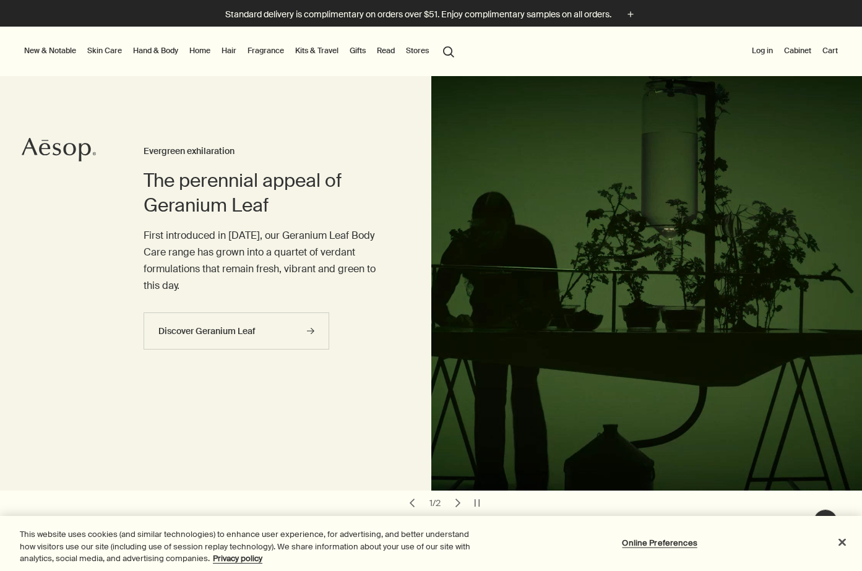
click at [758, 51] on button "Log in" at bounding box center [763, 50] width 26 height 15
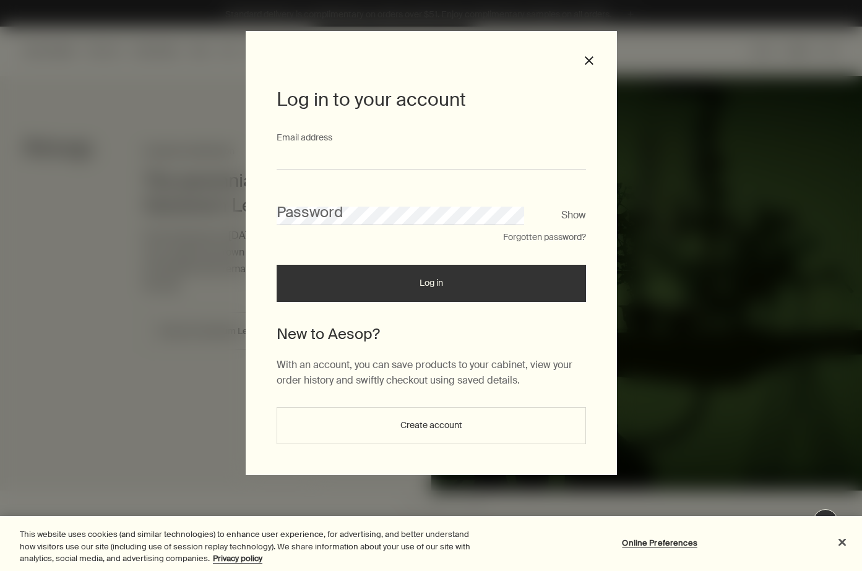
type input "**********"
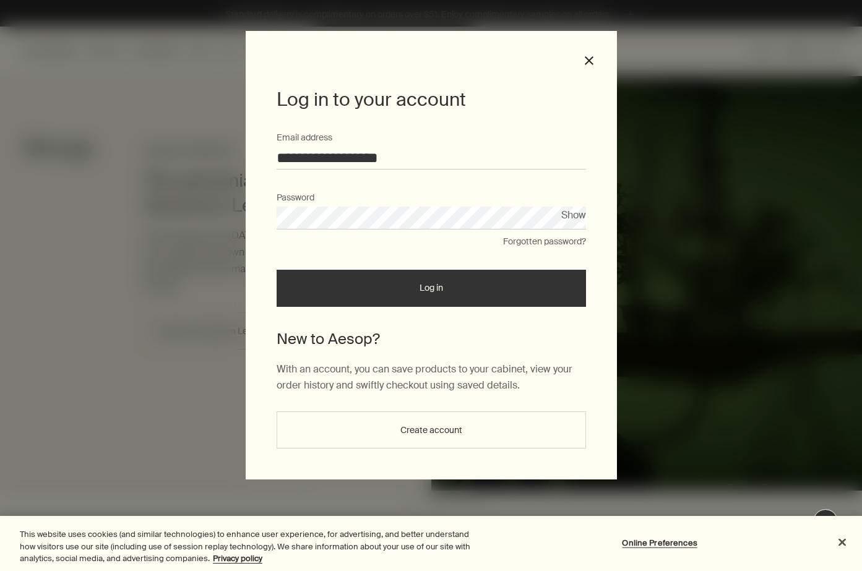
click at [425, 281] on button "Log in" at bounding box center [432, 288] width 310 height 37
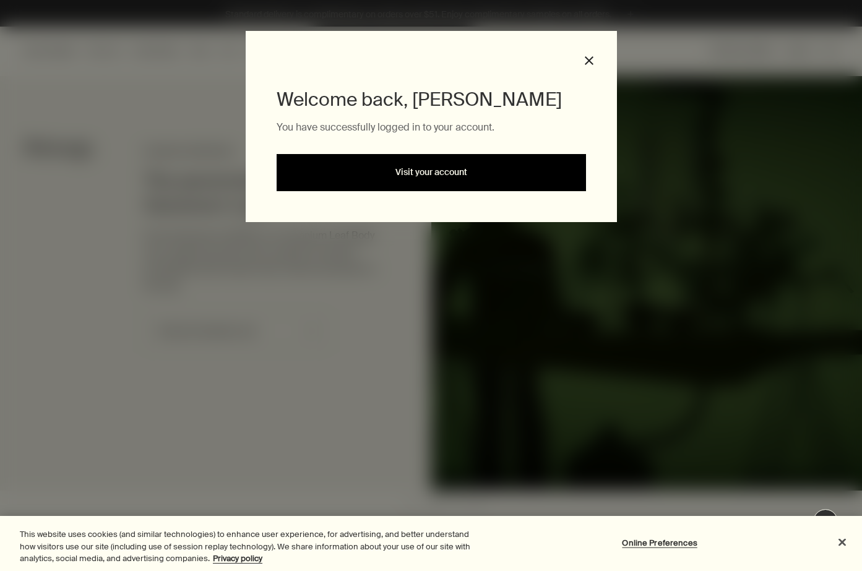
click at [438, 176] on link "Visit your account" at bounding box center [432, 172] width 310 height 37
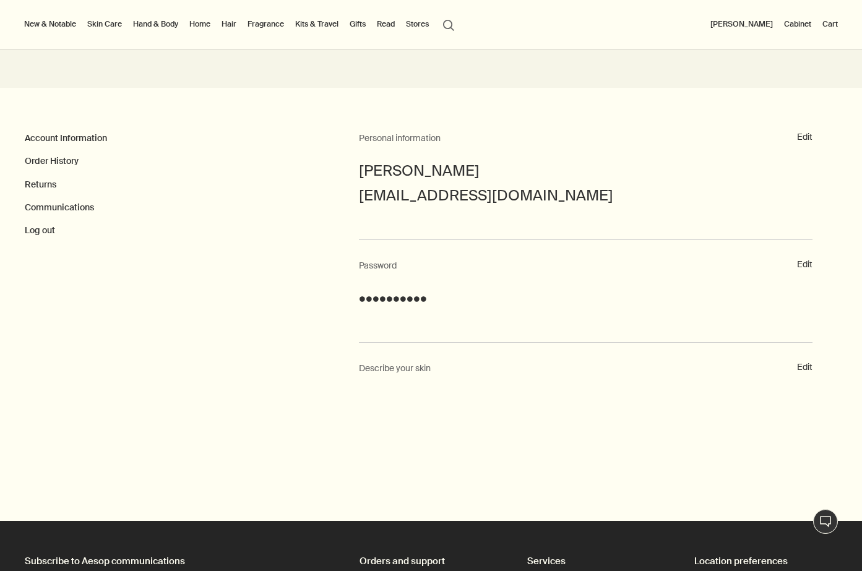
scroll to position [126, 0]
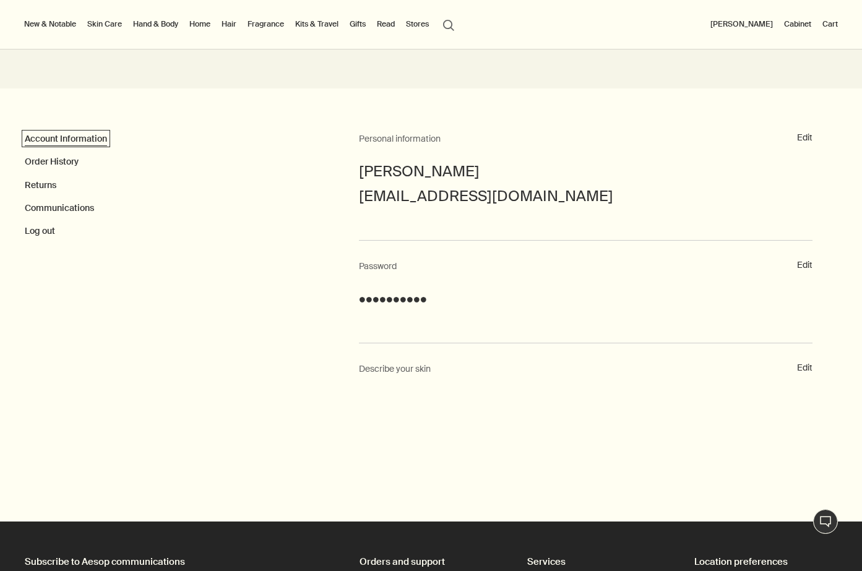
click at [77, 141] on link "Account Information" at bounding box center [66, 138] width 82 height 11
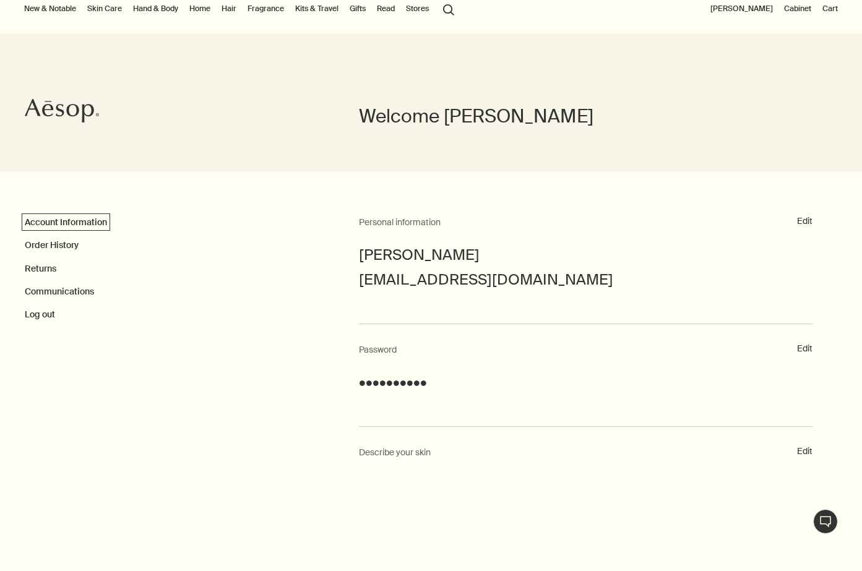
scroll to position [43, 0]
click at [805, 219] on button "Edit" at bounding box center [804, 221] width 15 height 12
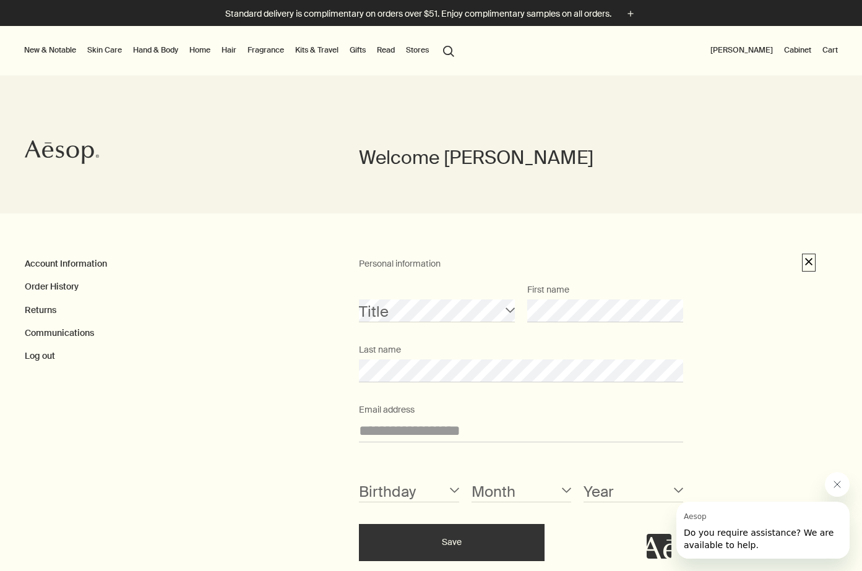
scroll to position [0, 0]
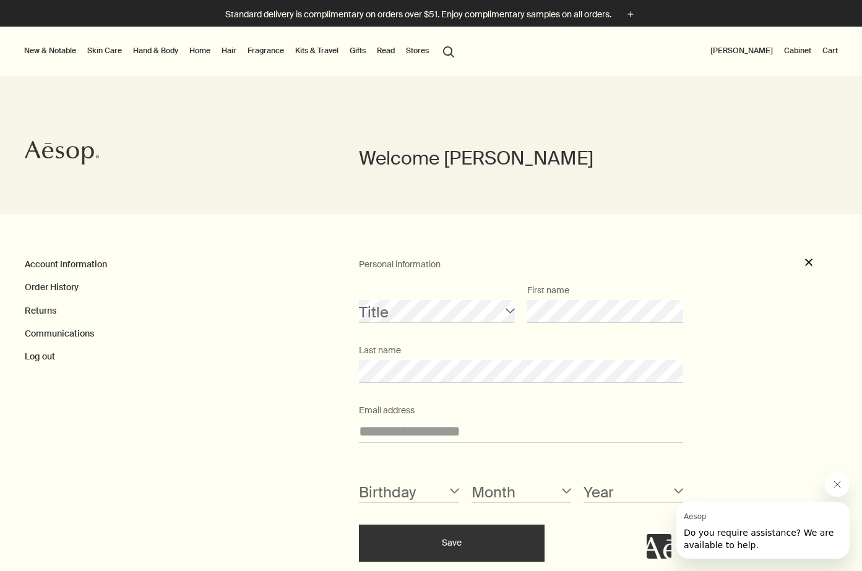
click at [98, 42] on li "Skin Care Discover Skin Care rightArrow Cleansers & Exfoliants Treat & Masque T…" at bounding box center [105, 52] width 40 height 50
click at [100, 45] on link "Skin Care" at bounding box center [105, 50] width 40 height 15
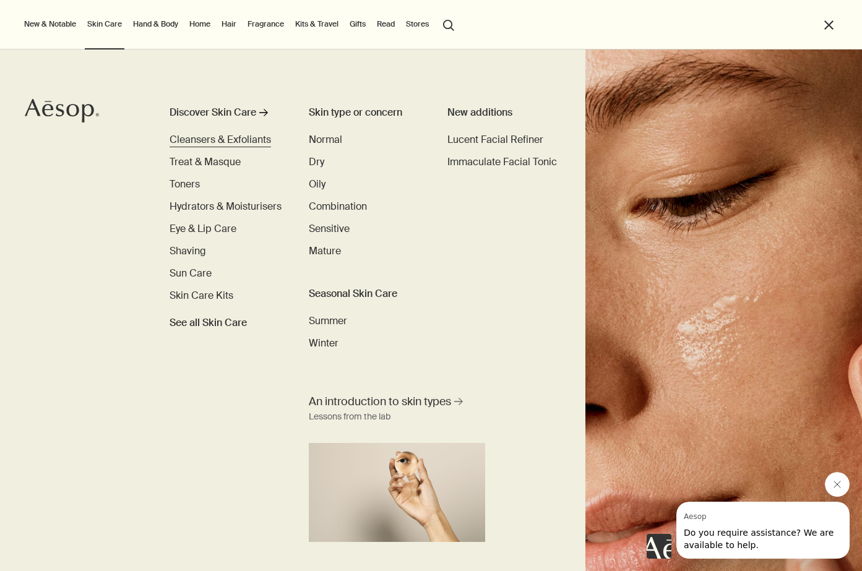
click at [202, 141] on span "Cleansers & Exfoliants" at bounding box center [221, 139] width 102 height 13
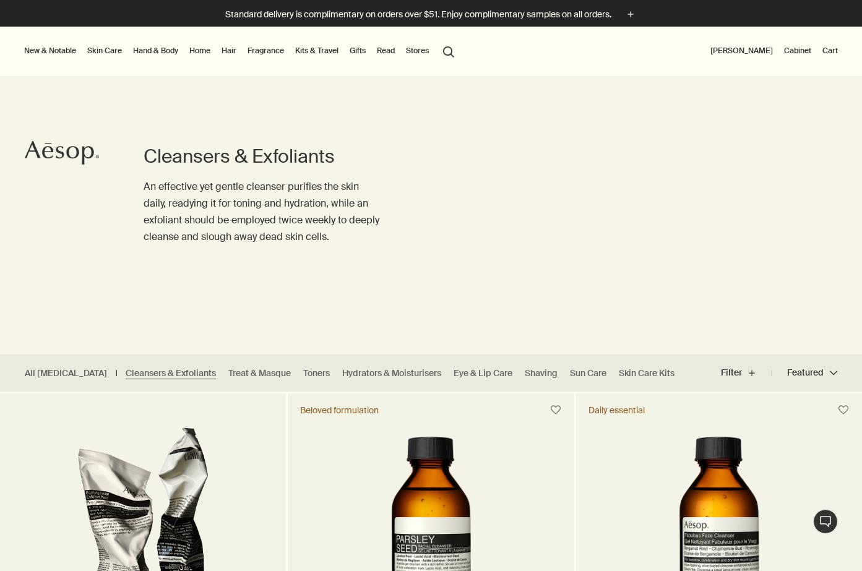
click at [754, 47] on button "[PERSON_NAME]" at bounding box center [741, 50] width 67 height 15
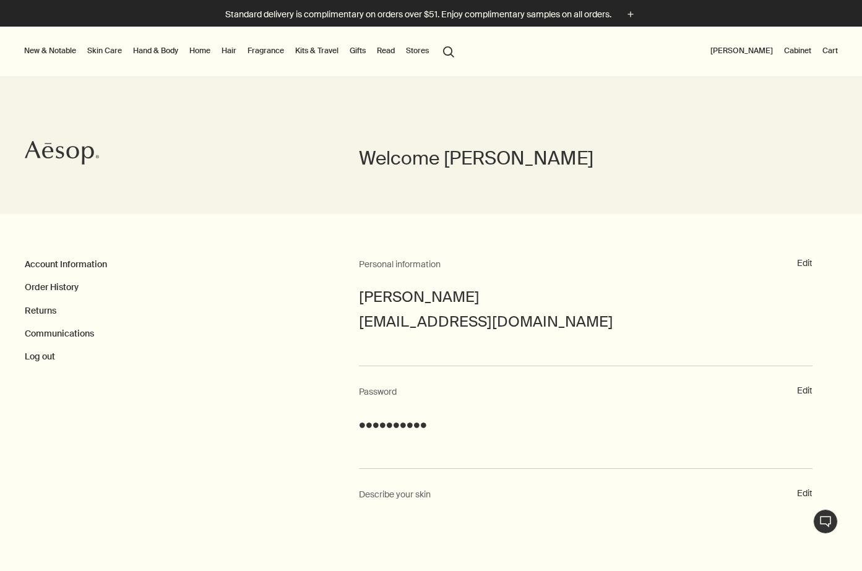
click at [794, 48] on link "Cabinet" at bounding box center [798, 50] width 32 height 15
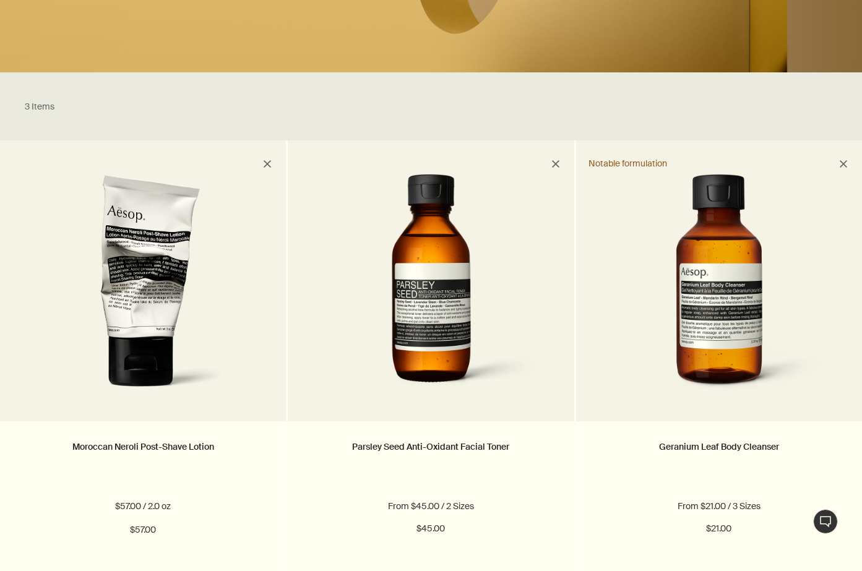
scroll to position [271, 0]
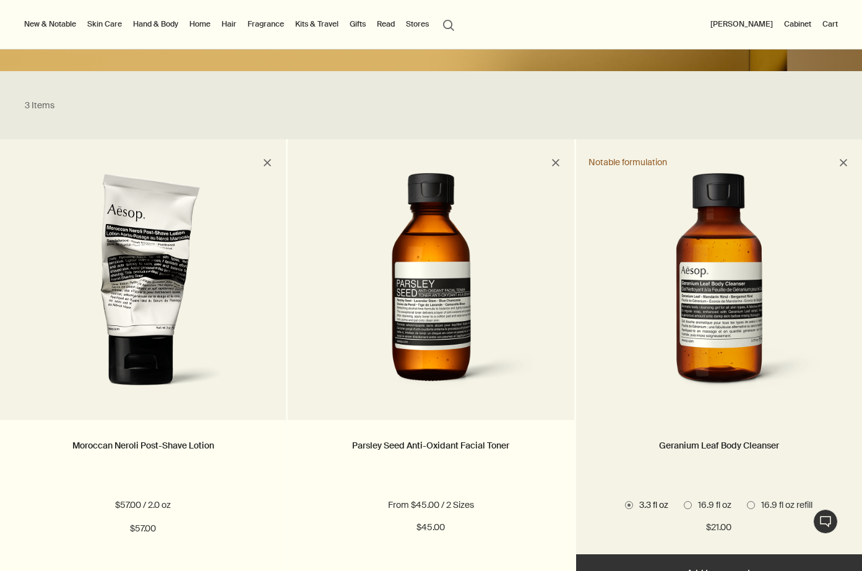
click at [705, 309] on img at bounding box center [719, 287] width 225 height 229
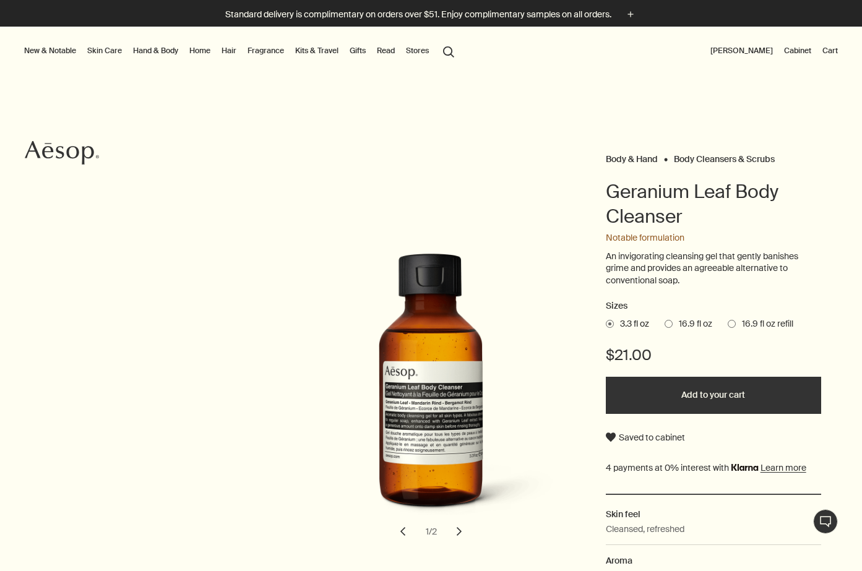
click at [734, 323] on span at bounding box center [732, 324] width 8 height 8
click at [728, 323] on input "16.9 fl oz refill" at bounding box center [728, 322] width 0 height 8
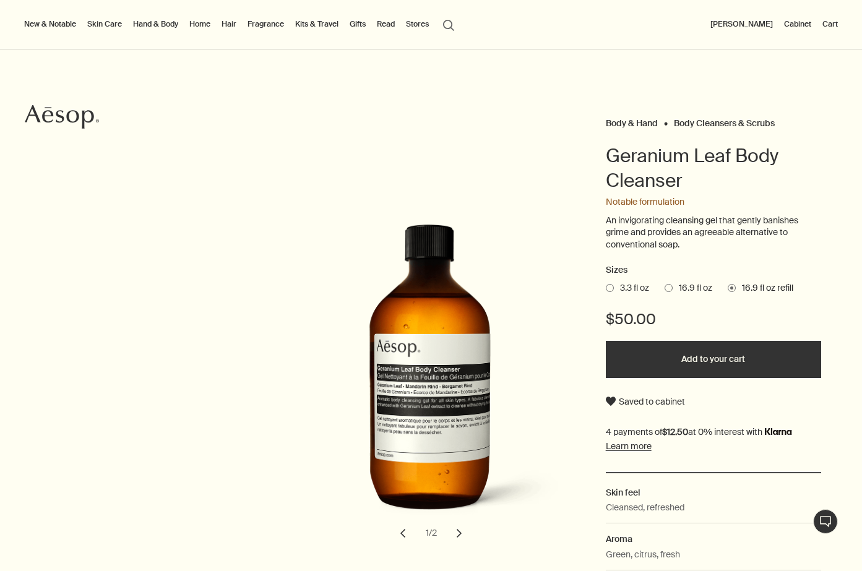
scroll to position [52, 0]
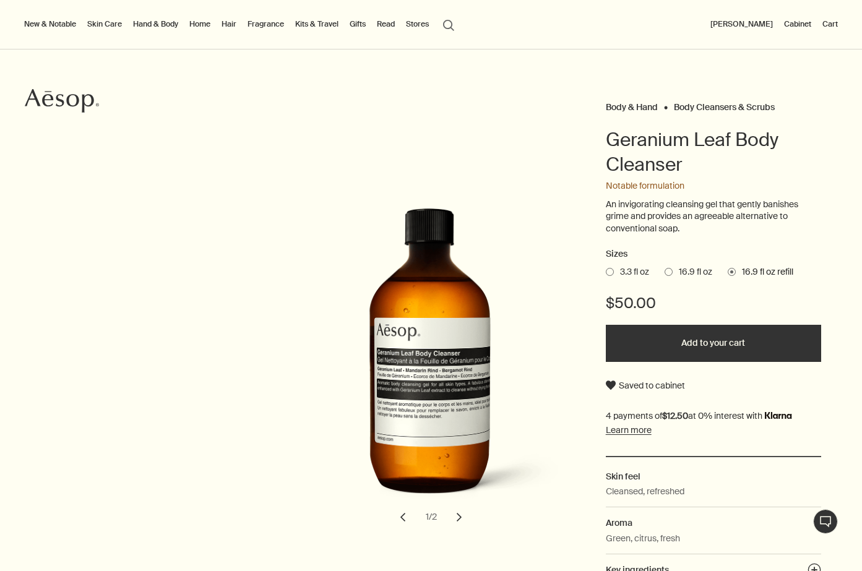
click at [673, 272] on span at bounding box center [669, 272] width 8 height 8
click at [665, 272] on input "16.9 fl oz" at bounding box center [665, 270] width 0 height 8
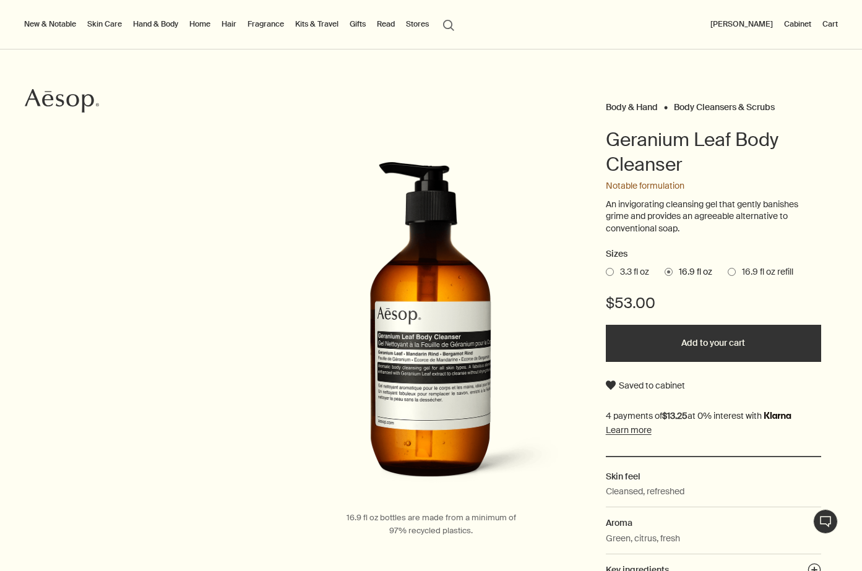
click at [734, 271] on span at bounding box center [732, 272] width 8 height 8
click at [728, 271] on input "16.9 fl oz refill" at bounding box center [728, 270] width 0 height 8
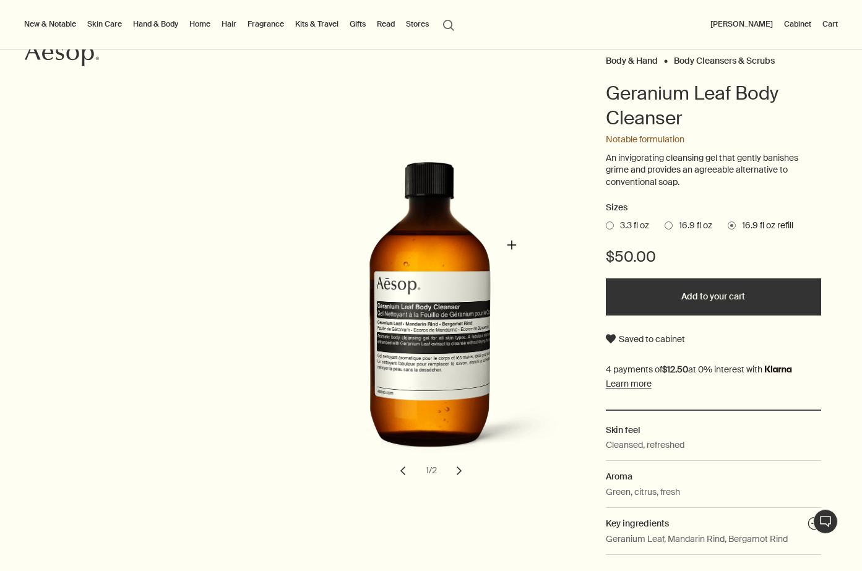
scroll to position [124, 0]
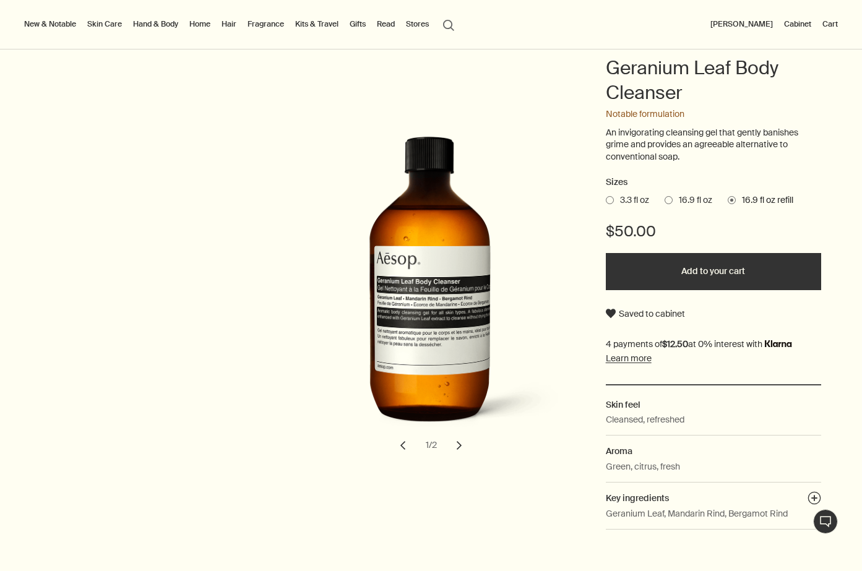
click at [650, 269] on button "Add to your cart" at bounding box center [713, 271] width 215 height 37
click at [815, 26] on button "Cart 1" at bounding box center [826, 24] width 29 height 15
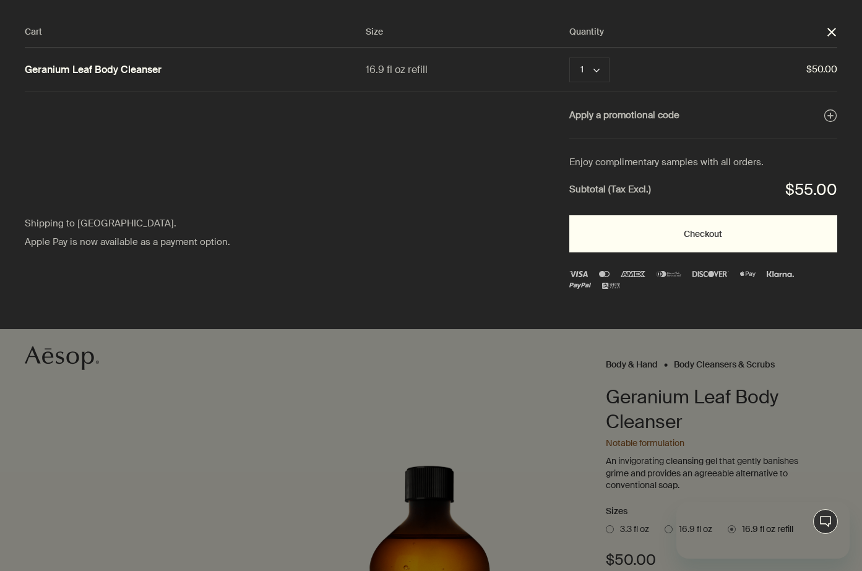
scroll to position [0, 0]
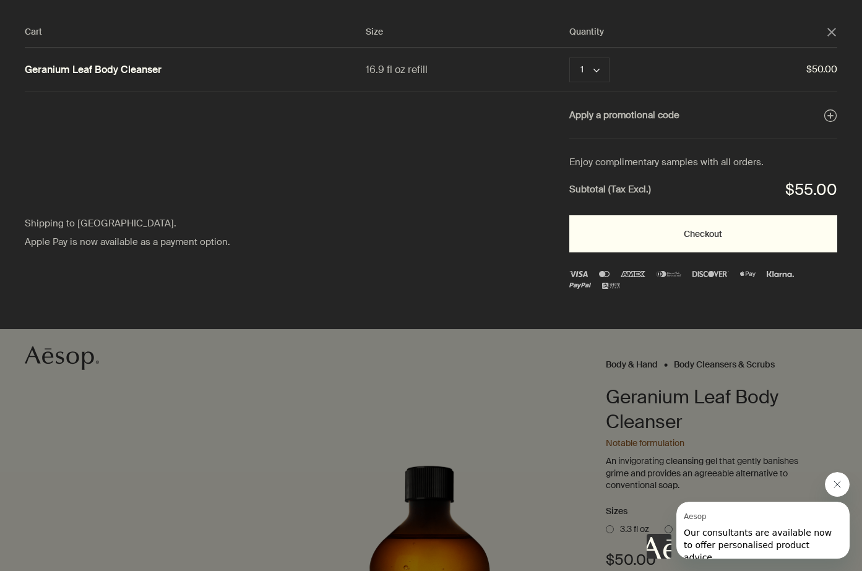
click at [640, 243] on button "Checkout" at bounding box center [704, 233] width 268 height 37
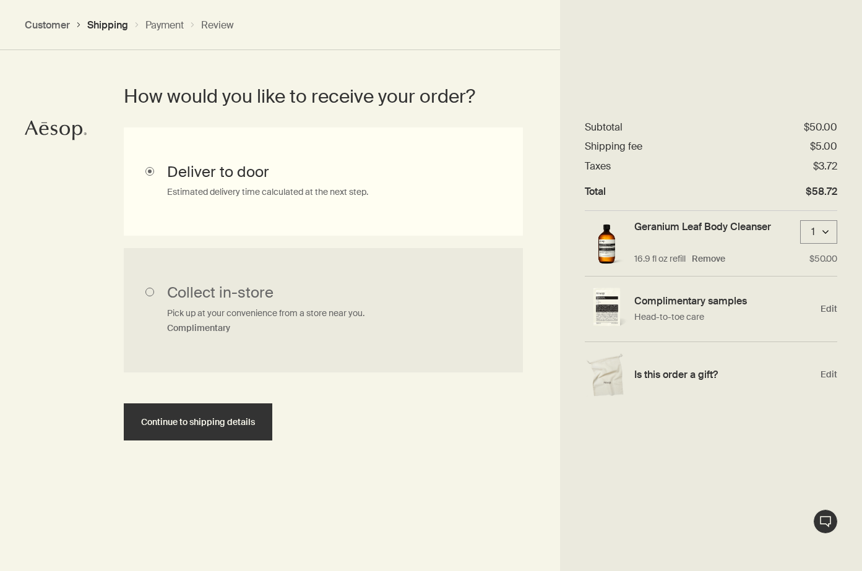
scroll to position [316, 0]
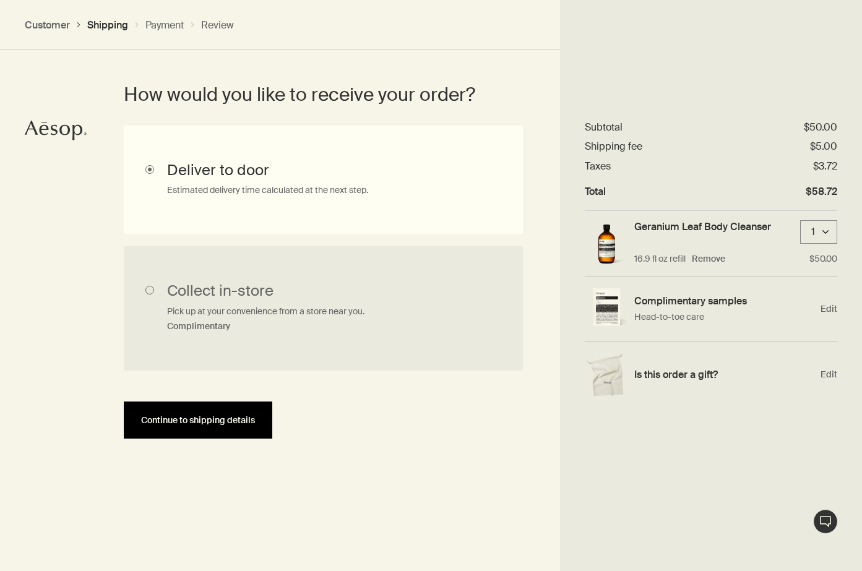
click at [187, 419] on span "Continue to shipping details" at bounding box center [198, 420] width 114 height 9
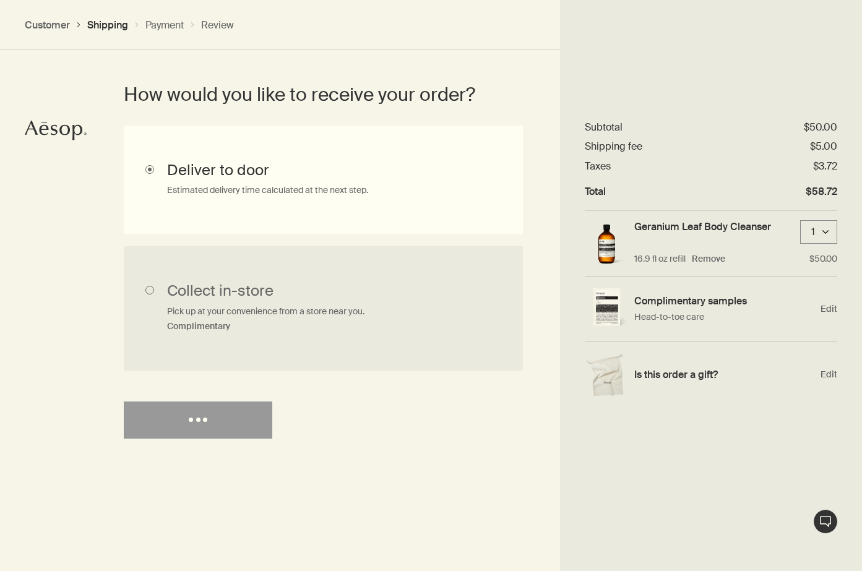
select select "US"
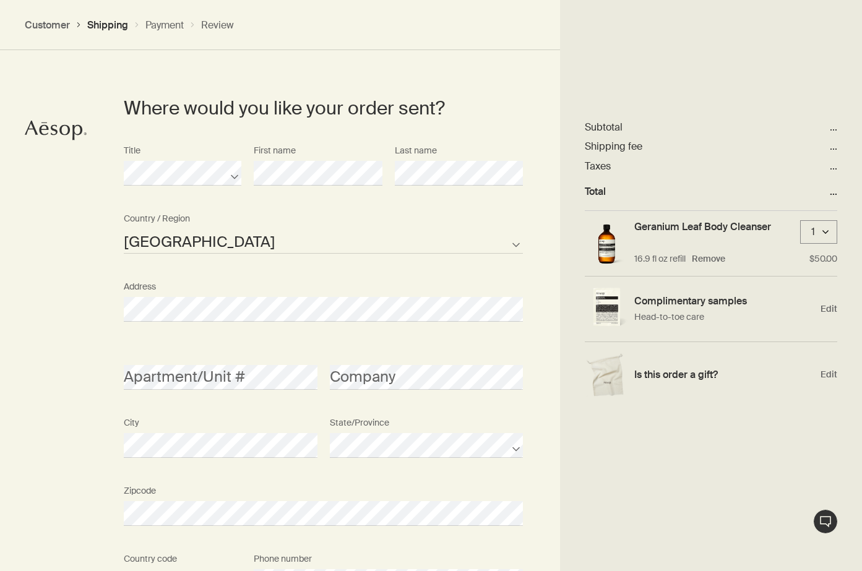
scroll to position [566, 0]
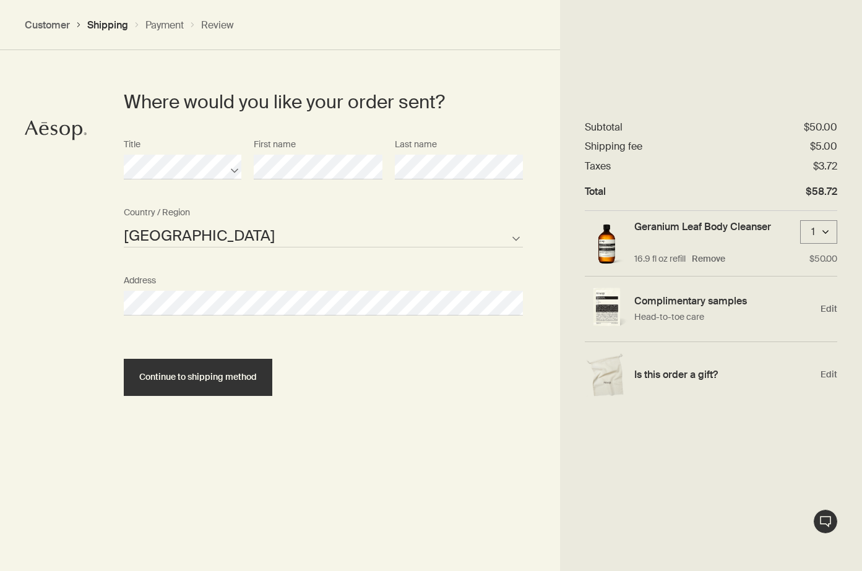
select select "US"
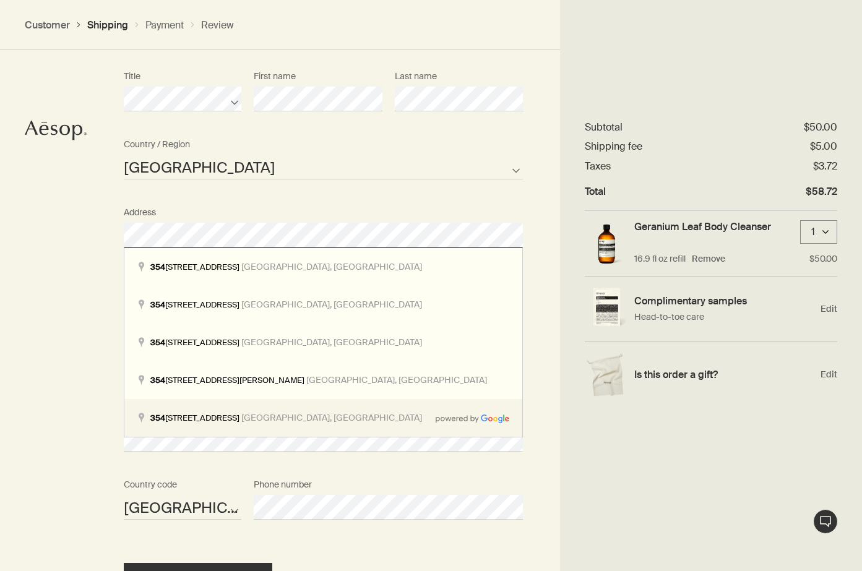
scroll to position [666, 0]
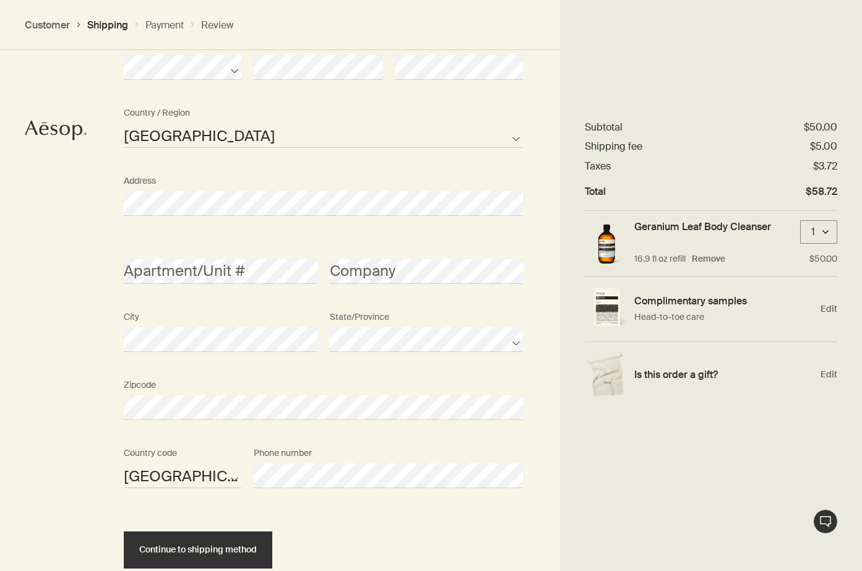
click at [360, 429] on div "Zipcode" at bounding box center [324, 408] width 412 height 68
click at [98, 330] on section "Where would you like your order sent? Title First name Last name United States …" at bounding box center [324, 280] width 474 height 744
click at [98, 401] on section "Where would you like your order sent? Title First name Last name United States …" at bounding box center [324, 280] width 474 height 744
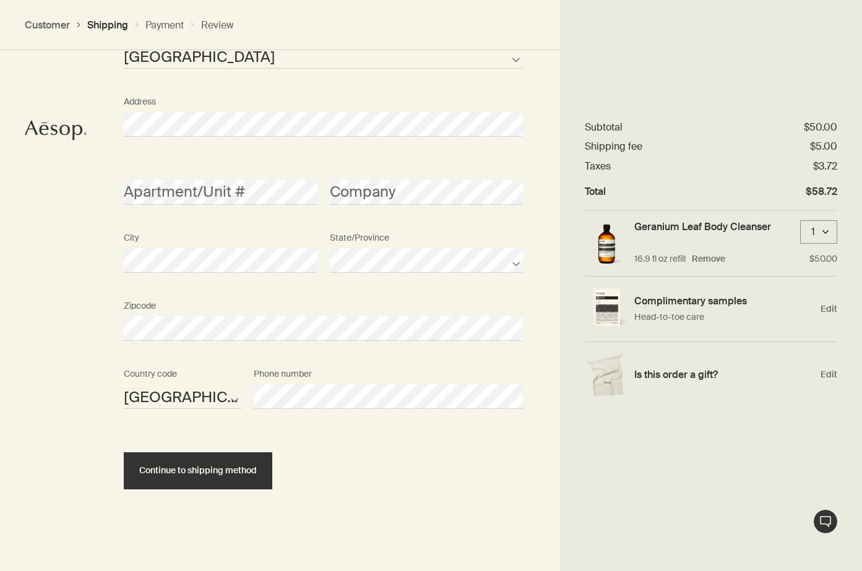
scroll to position [744, 0]
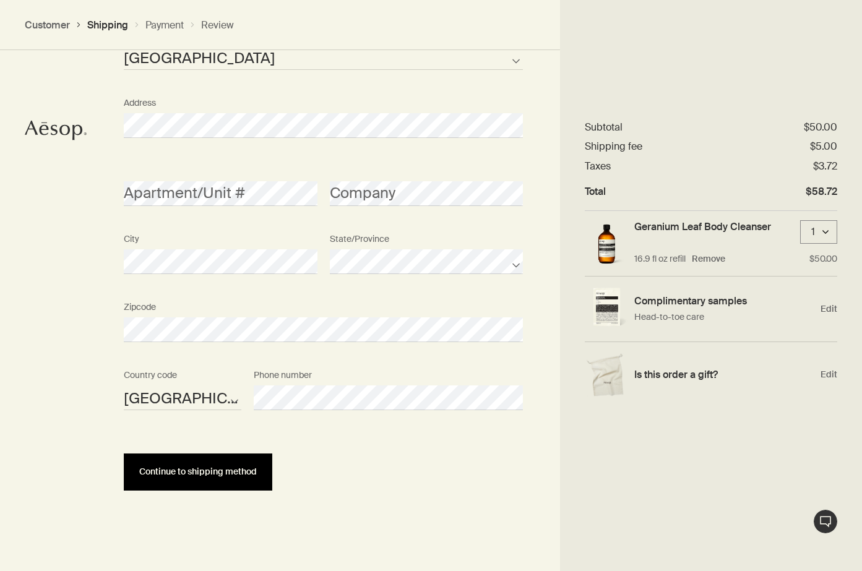
click at [199, 471] on span "Continue to shipping method" at bounding box center [198, 471] width 118 height 9
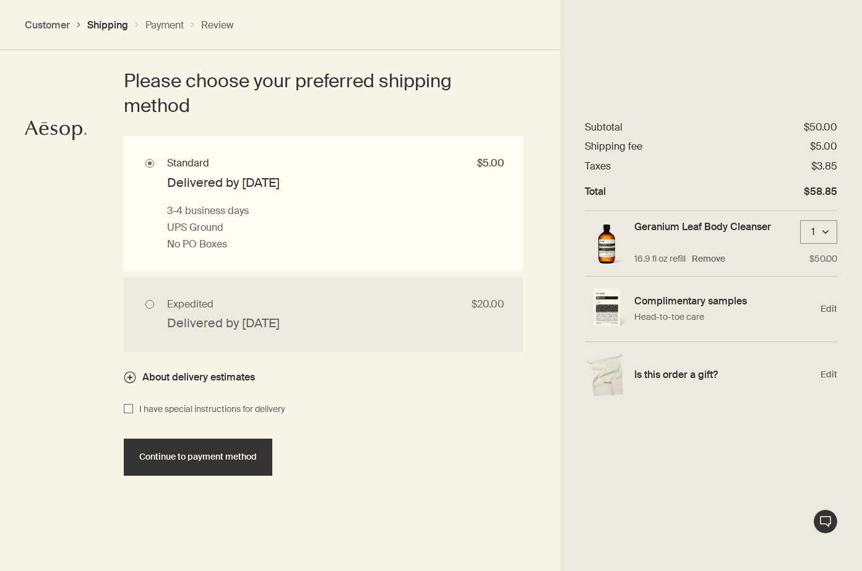
scroll to position [1141, 0]
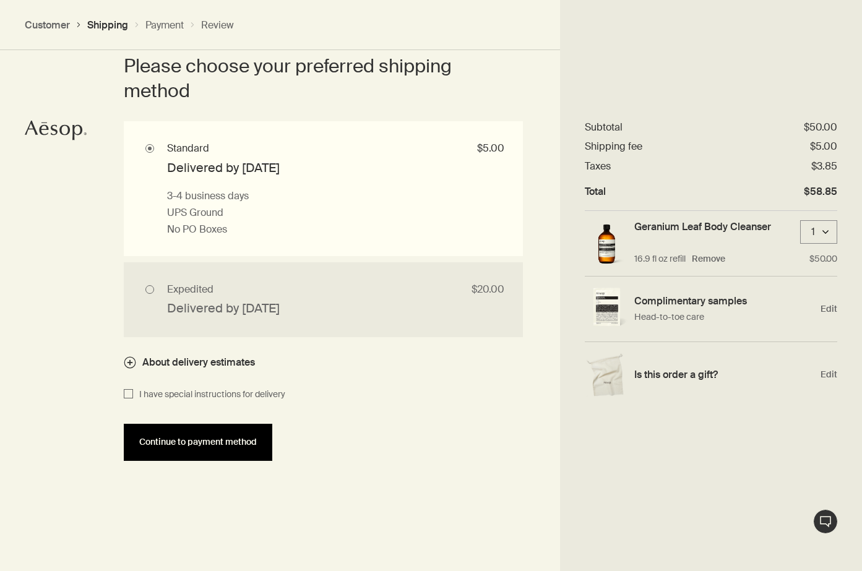
click at [202, 445] on span "Continue to payment method" at bounding box center [198, 442] width 118 height 9
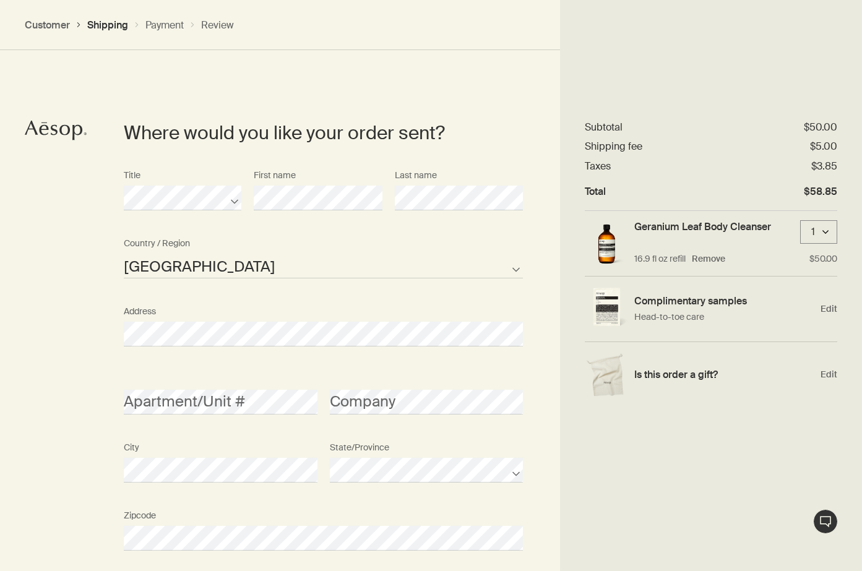
select select "US"
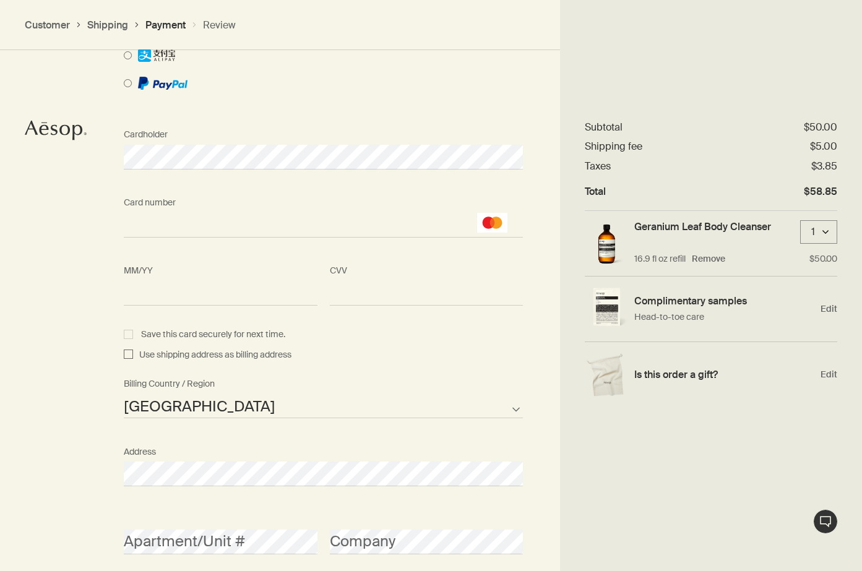
scroll to position [1082, 0]
click at [128, 354] on input "Use shipping address as billing address" at bounding box center [128, 354] width 9 height 15
checkbox input "true"
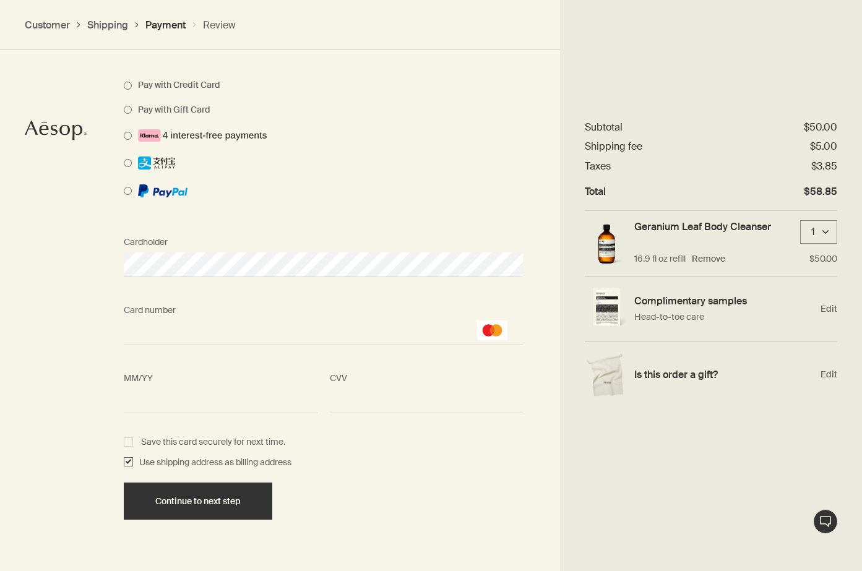
scroll to position [1005, 0]
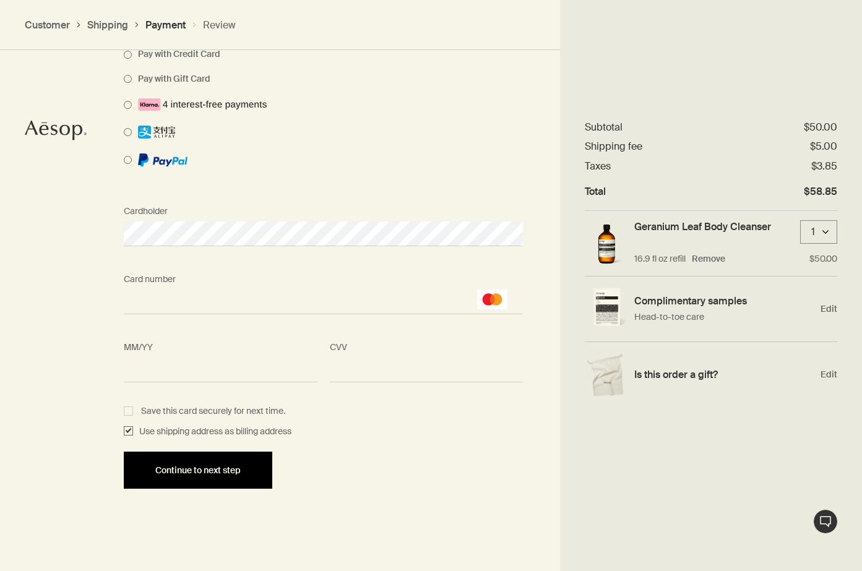
click at [229, 466] on span "Continue to next step" at bounding box center [197, 470] width 85 height 9
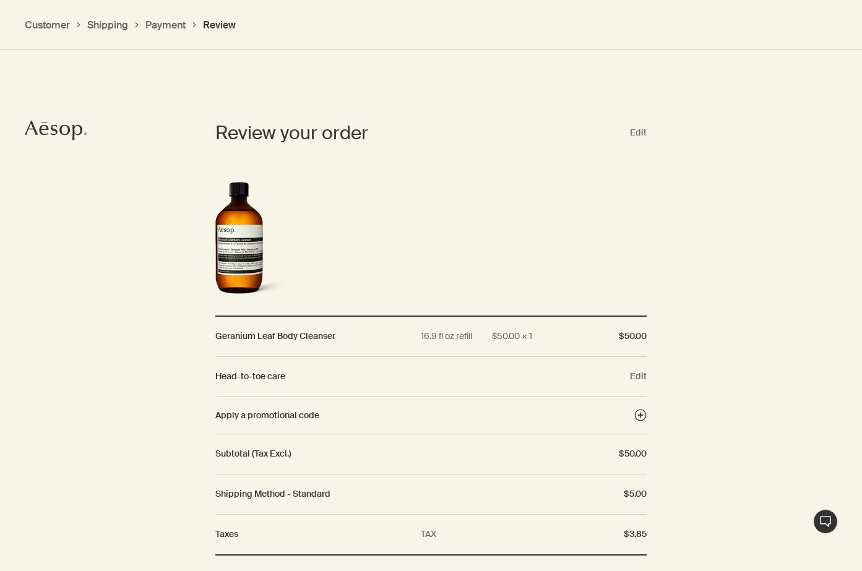
scroll to position [1119, 0]
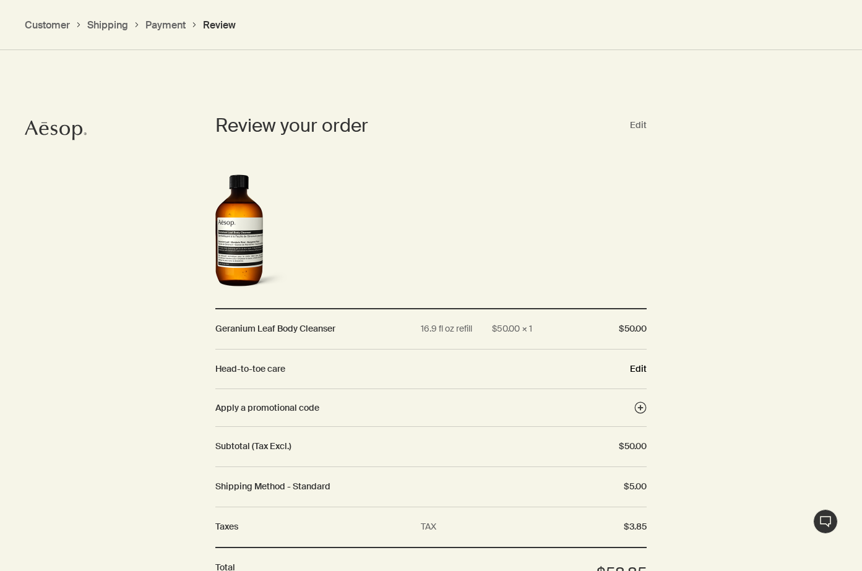
click at [638, 368] on button "Edit" at bounding box center [638, 368] width 17 height 11
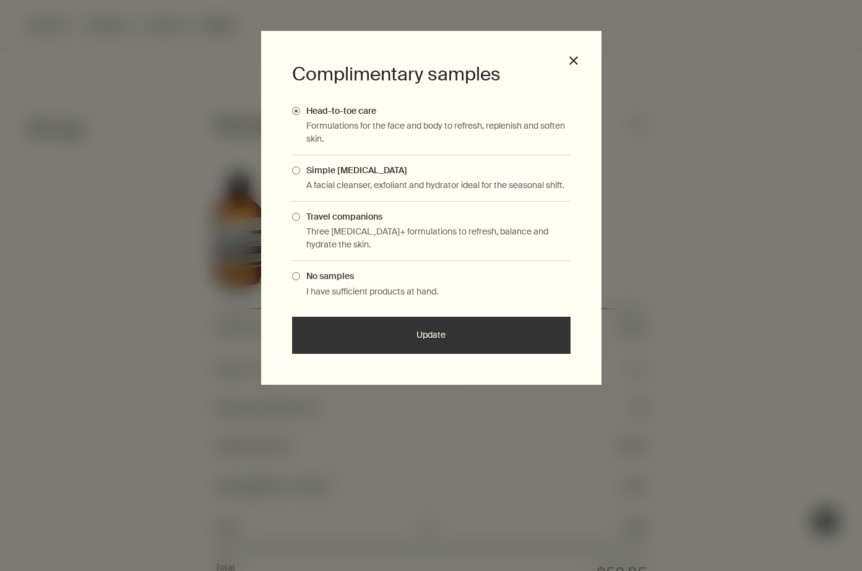
click at [292, 276] on div "Complimentary samples Head-to-toe care Formulations for the face and body to re…" at bounding box center [431, 208] width 341 height 354
click at [299, 277] on span "Complimentary Samples Modal" at bounding box center [296, 276] width 8 height 8
click at [300, 277] on input "No samples" at bounding box center [300, 275] width 0 height 8
click at [432, 331] on button "Update" at bounding box center [431, 335] width 279 height 37
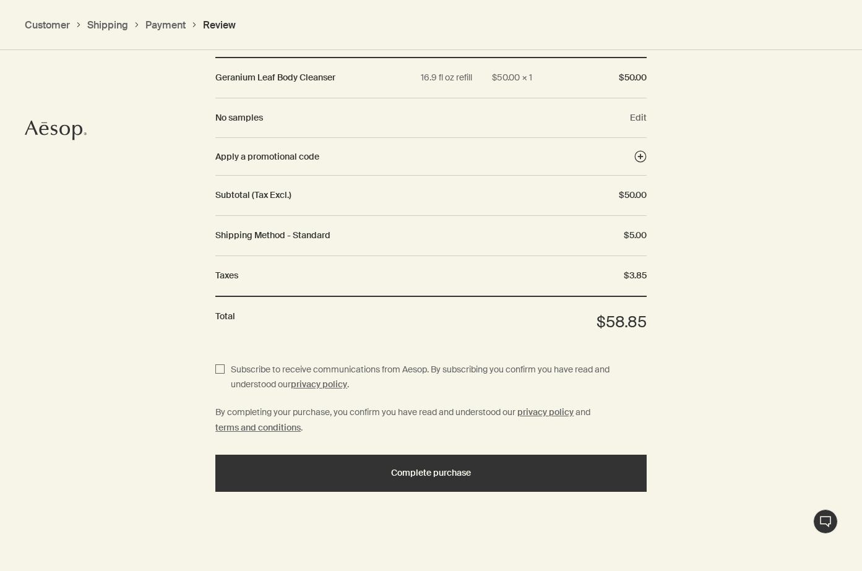
scroll to position [1373, 0]
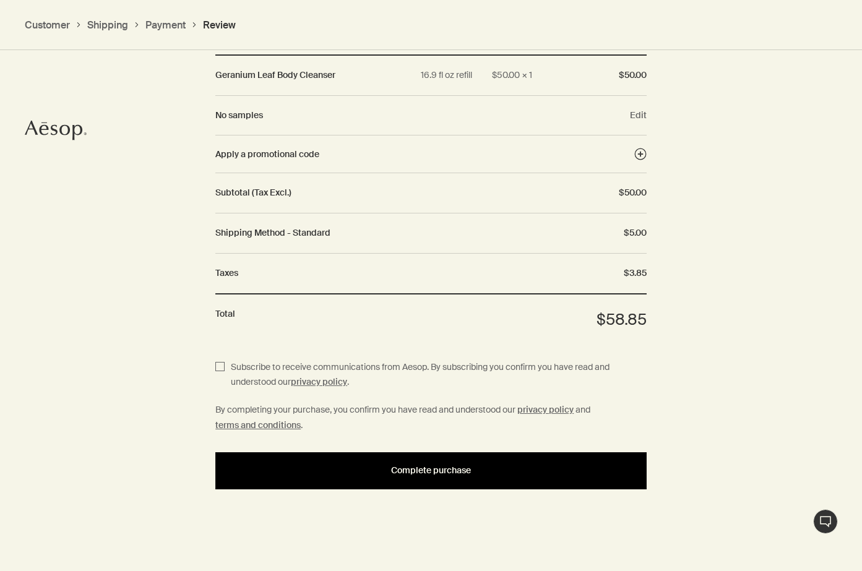
click at [432, 467] on span "Complete purchase" at bounding box center [431, 470] width 80 height 9
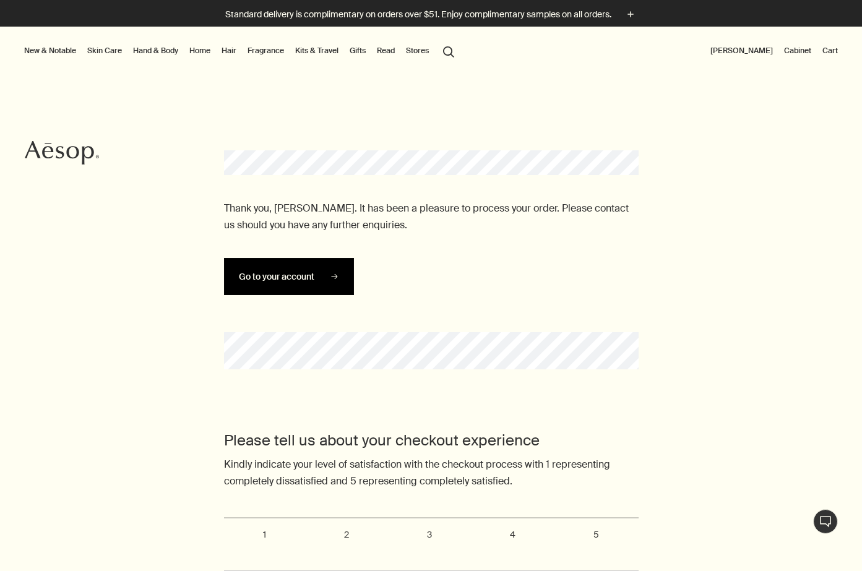
click at [313, 276] on span "Go to your account" at bounding box center [277, 276] width 76 height 9
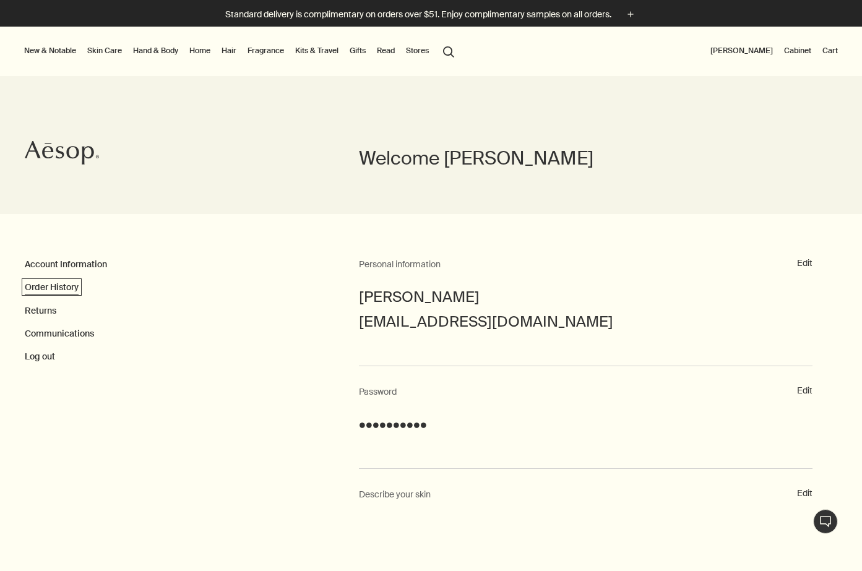
click at [50, 285] on link "Order History" at bounding box center [52, 287] width 54 height 11
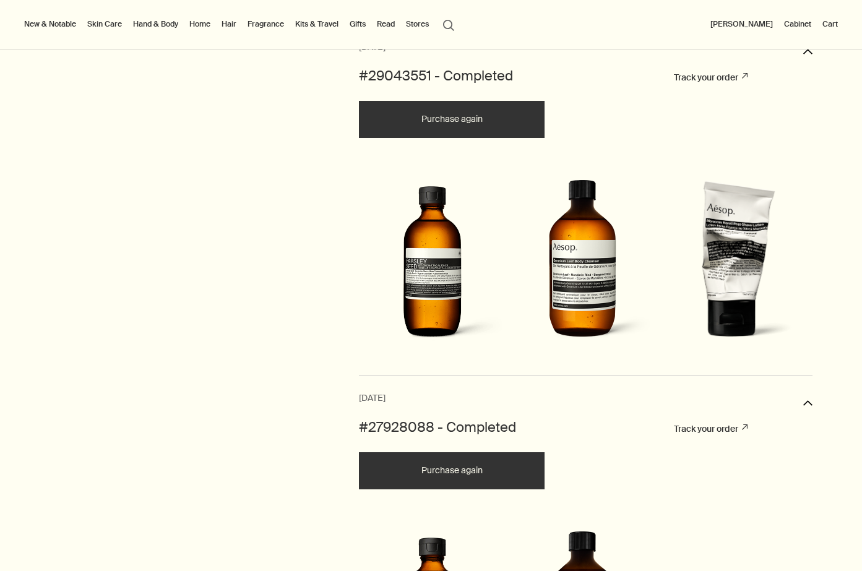
scroll to position [547, 0]
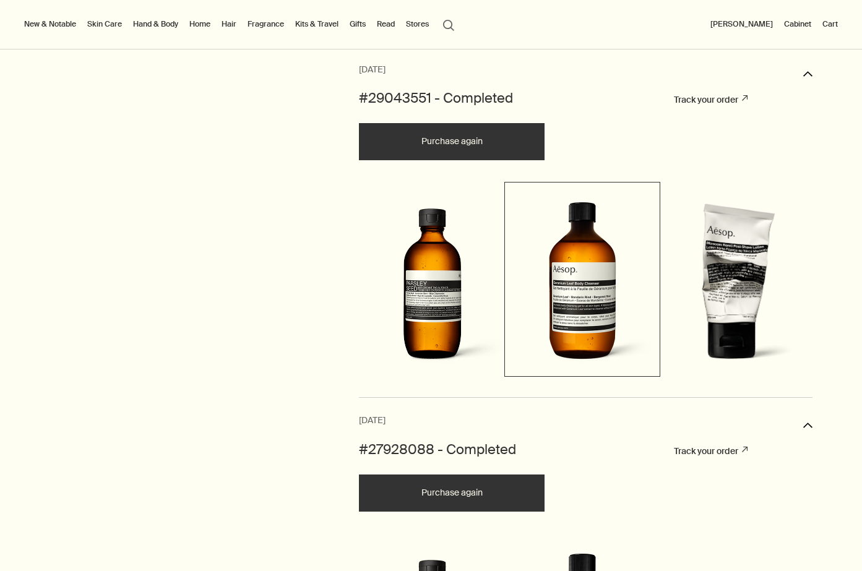
click at [577, 303] on img at bounding box center [583, 278] width 150 height 186
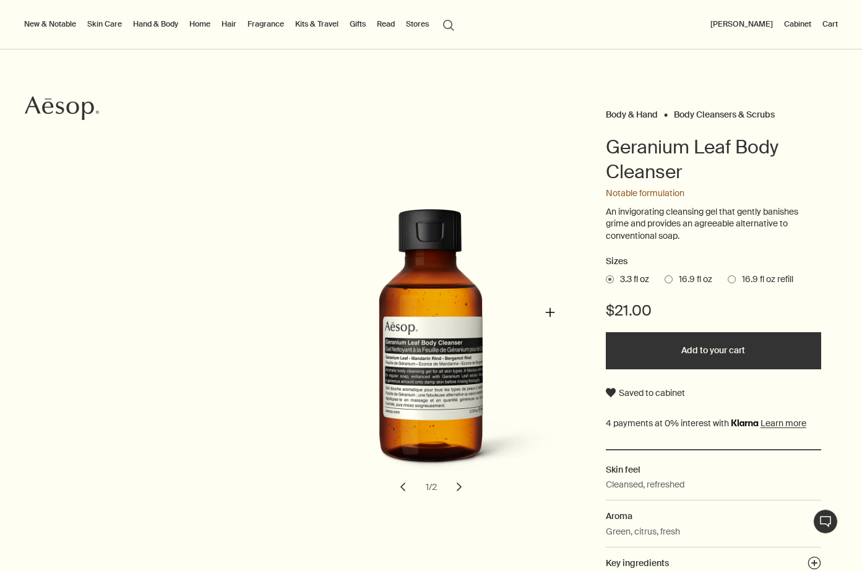
scroll to position [43, 0]
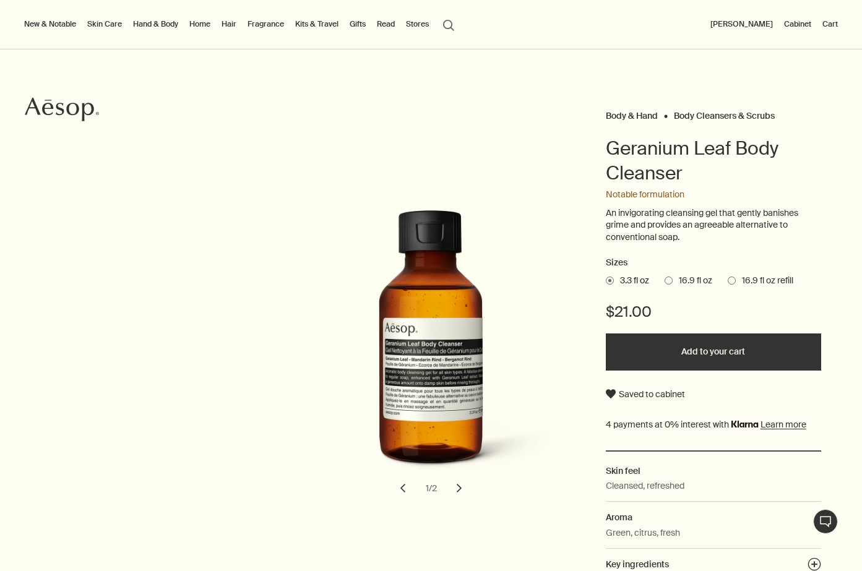
click at [732, 279] on span at bounding box center [732, 281] width 8 height 8
click at [728, 279] on input "16.9 fl oz refill" at bounding box center [728, 279] width 0 height 8
